Goal: Information Seeking & Learning: Learn about a topic

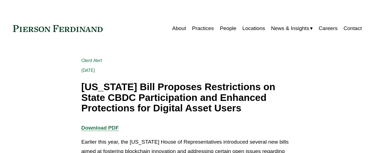
scroll to position [83, 0]
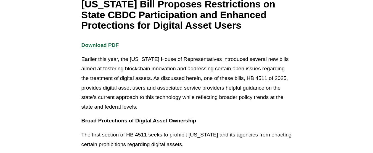
drag, startPoint x: 0, startPoint y: 0, endPoint x: 53, endPoint y: 58, distance: 78.9
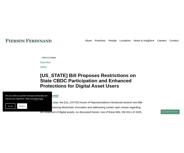
scroll to position [30, 0]
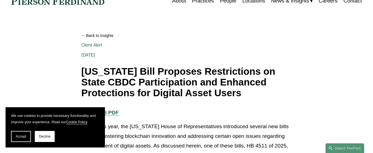
drag, startPoint x: 24, startPoint y: 140, endPoint x: 68, endPoint y: 111, distance: 52.2
click at [24, 140] on button "Accept" at bounding box center [21, 136] width 20 height 11
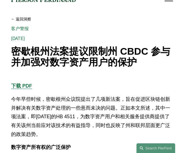
click at [158, 29] on div "客户警报" at bounding box center [92, 29] width 162 height 4
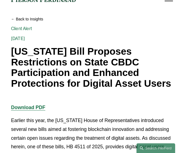
click at [108, 58] on h1 "[US_STATE] Bill Proposes Restrictions on State CBDC Participation and Enhanced …" at bounding box center [92, 67] width 162 height 43
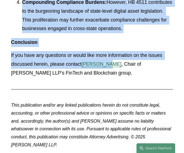
scroll to position [915, 0]
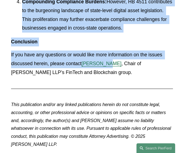
drag, startPoint x: 10, startPoint y: 64, endPoint x: 119, endPoint y: 75, distance: 110.1
copy div "Loremip dolo sita, con Adipisci Elits do Eiusmodtemporin utlaboreet dolorem ali…"
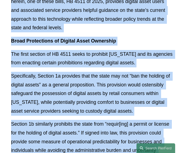
scroll to position [0, 0]
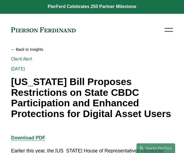
click at [11, 79] on h1 "[US_STATE] Bill Proposes Restrictions on State CBDC Participation and Enhanced …" at bounding box center [92, 98] width 162 height 43
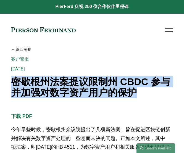
drag, startPoint x: 13, startPoint y: 81, endPoint x: 151, endPoint y: 92, distance: 139.0
click at [151, 92] on h1 "密歇根州法案提议限制州 CBDC 参与并加强对数字资产用户的保护" at bounding box center [92, 87] width 162 height 21
copy font "密歇根州法案提议限制州 CBDC 参与并加强对数字资产用户的保护"
